Goal: Task Accomplishment & Management: Use online tool/utility

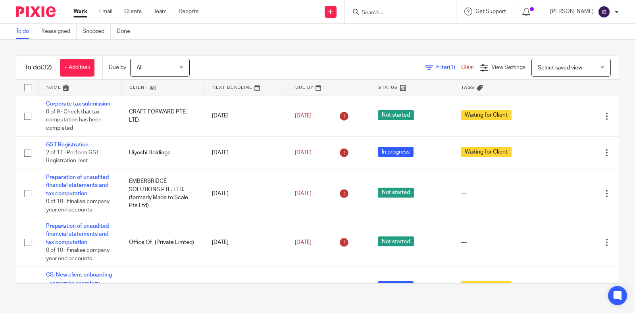
click at [413, 19] on div at bounding box center [400, 11] width 111 height 23
click at [415, 15] on input "Search" at bounding box center [396, 13] width 71 height 7
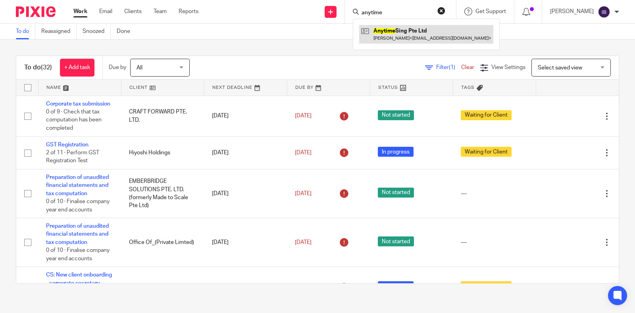
type input "anytime"
click at [411, 37] on link at bounding box center [426, 34] width 134 height 18
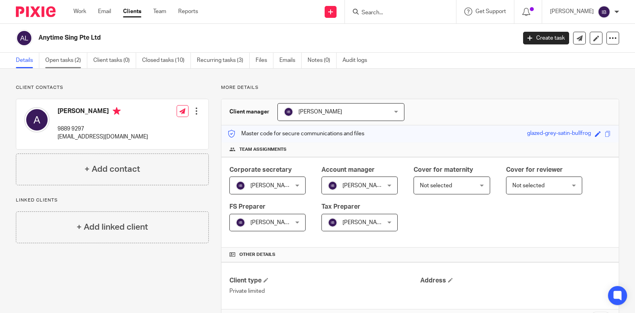
click at [71, 61] on link "Open tasks (2)" at bounding box center [66, 60] width 42 height 15
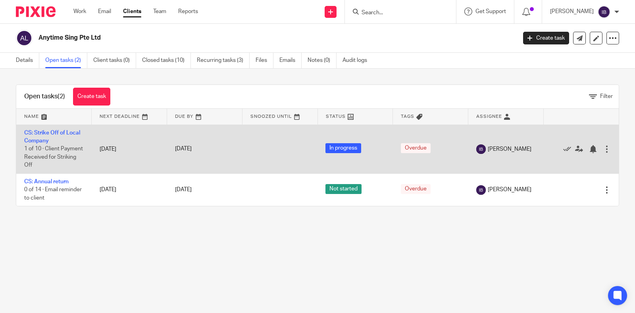
click at [41, 137] on td "CS: Strike Off of Local Company 1 of 10 · Client Payment Received for Striking …" at bounding box center [53, 149] width 75 height 49
click at [38, 141] on link "CS: Strike Off of Local Company" at bounding box center [52, 136] width 56 height 13
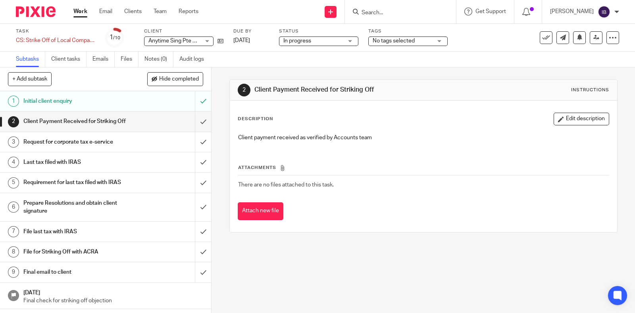
scroll to position [4, 0]
click at [92, 278] on h1 "Final email to client" at bounding box center [77, 272] width 109 height 12
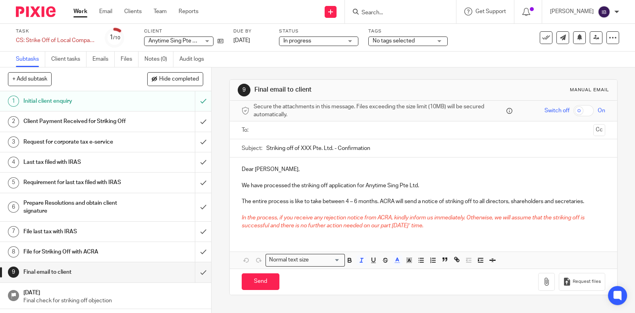
drag, startPoint x: 239, startPoint y: 168, endPoint x: 512, endPoint y: 230, distance: 279.8
click at [512, 230] on div "Dear [PERSON_NAME], We have processed the striking off application for Anytime …" at bounding box center [423, 197] width 387 height 78
copy div "Dear [PERSON_NAME], We have processed the striking off application for Anytime …"
